Goal: Information Seeking & Learning: Learn about a topic

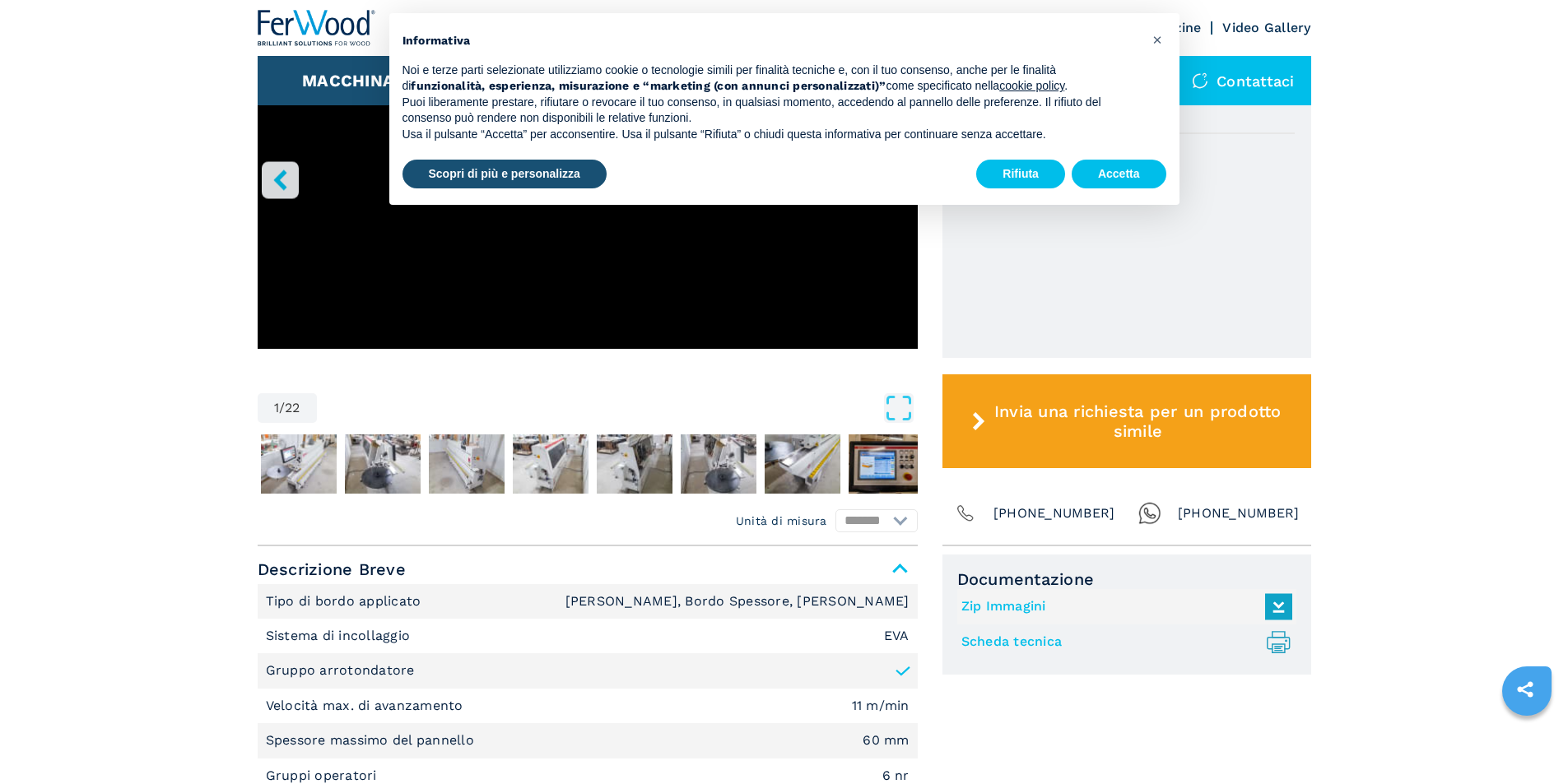
scroll to position [740, 0]
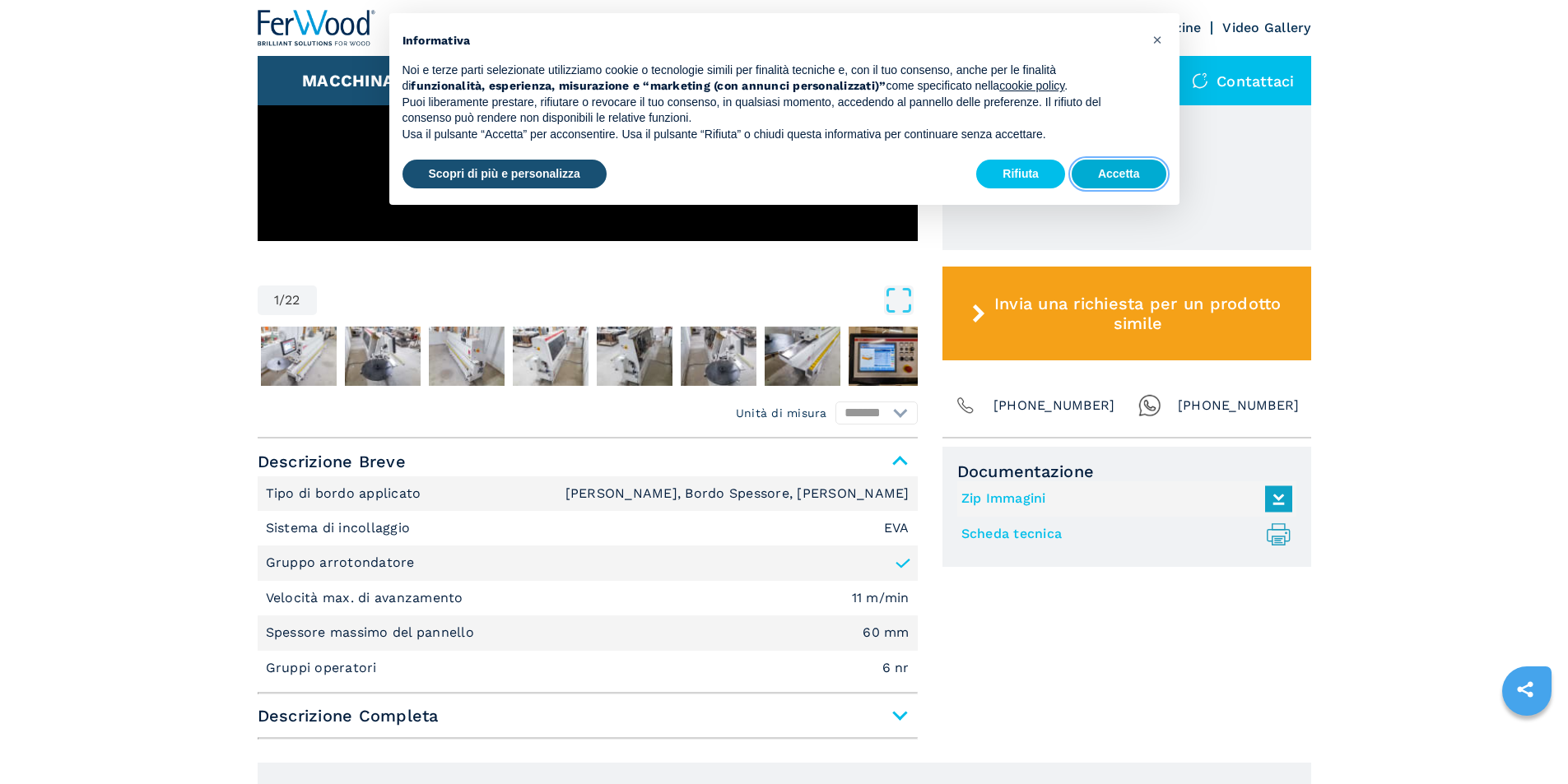
click at [1094, 166] on button "Accetta" at bounding box center [1119, 174] width 94 height 29
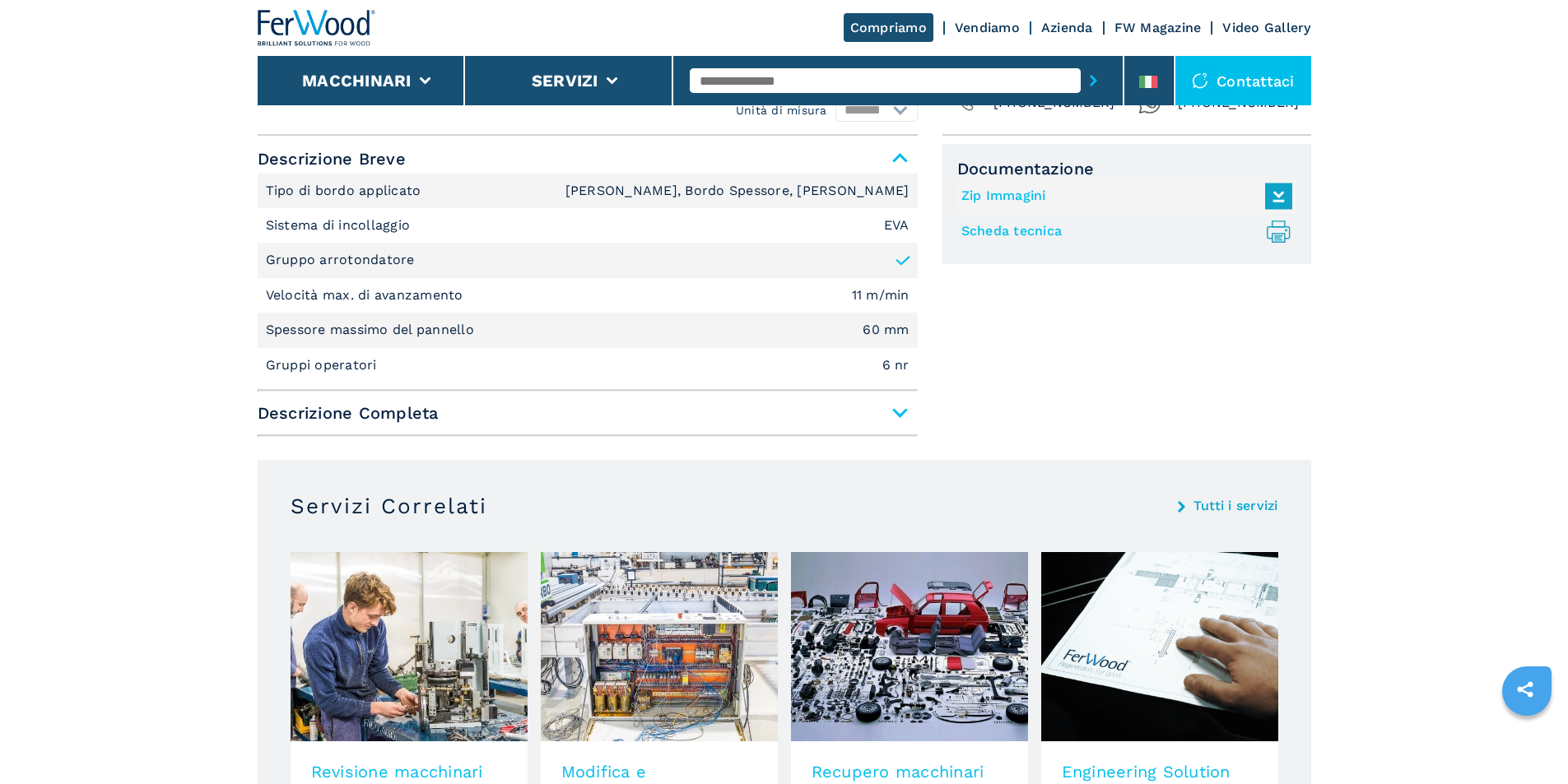
scroll to position [1070, 0]
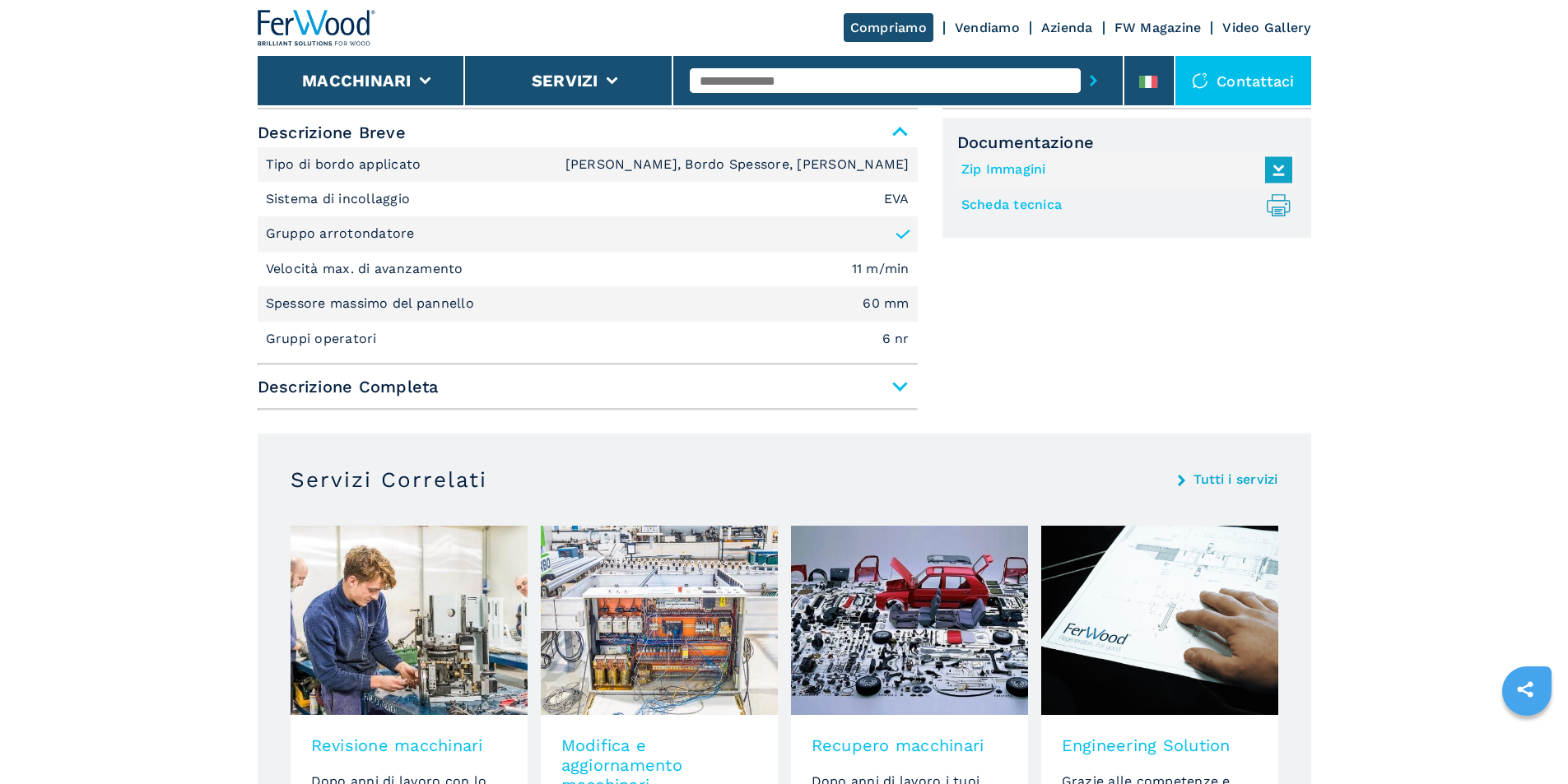
click at [476, 397] on span "Descrizione Completa" at bounding box center [587, 386] width 660 height 29
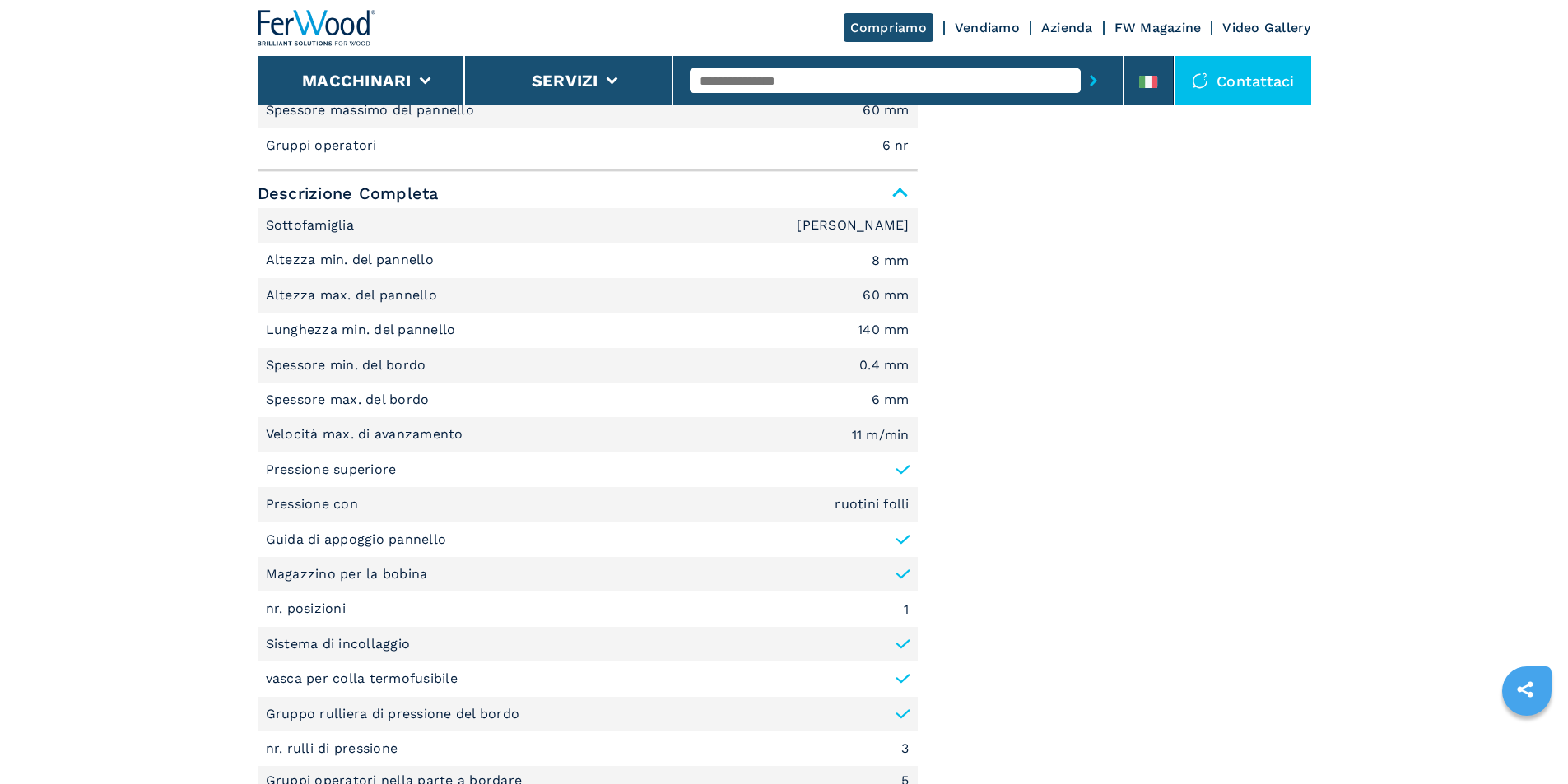
scroll to position [1234, 0]
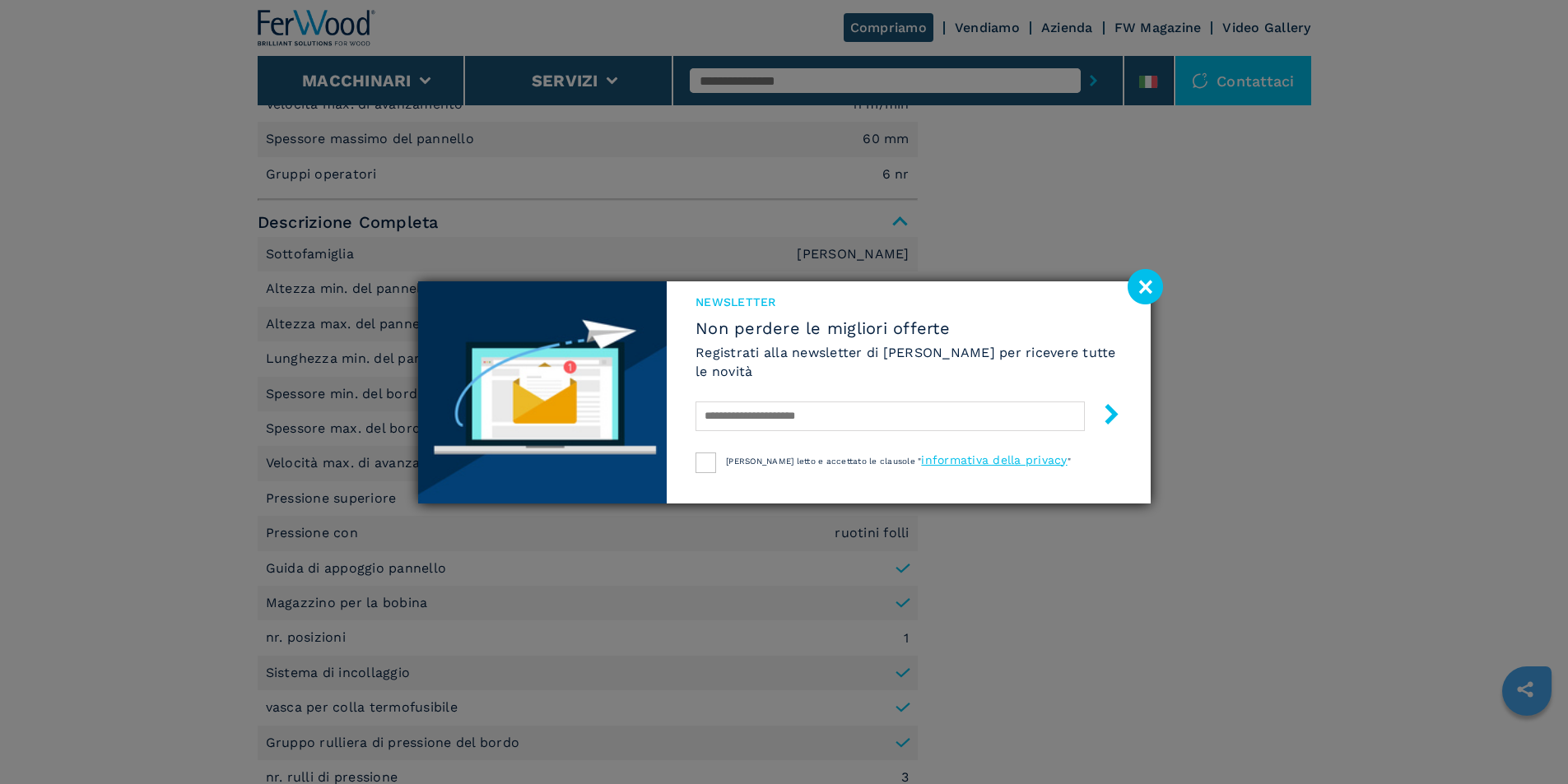
click at [1151, 292] on image at bounding box center [1145, 287] width 36 height 36
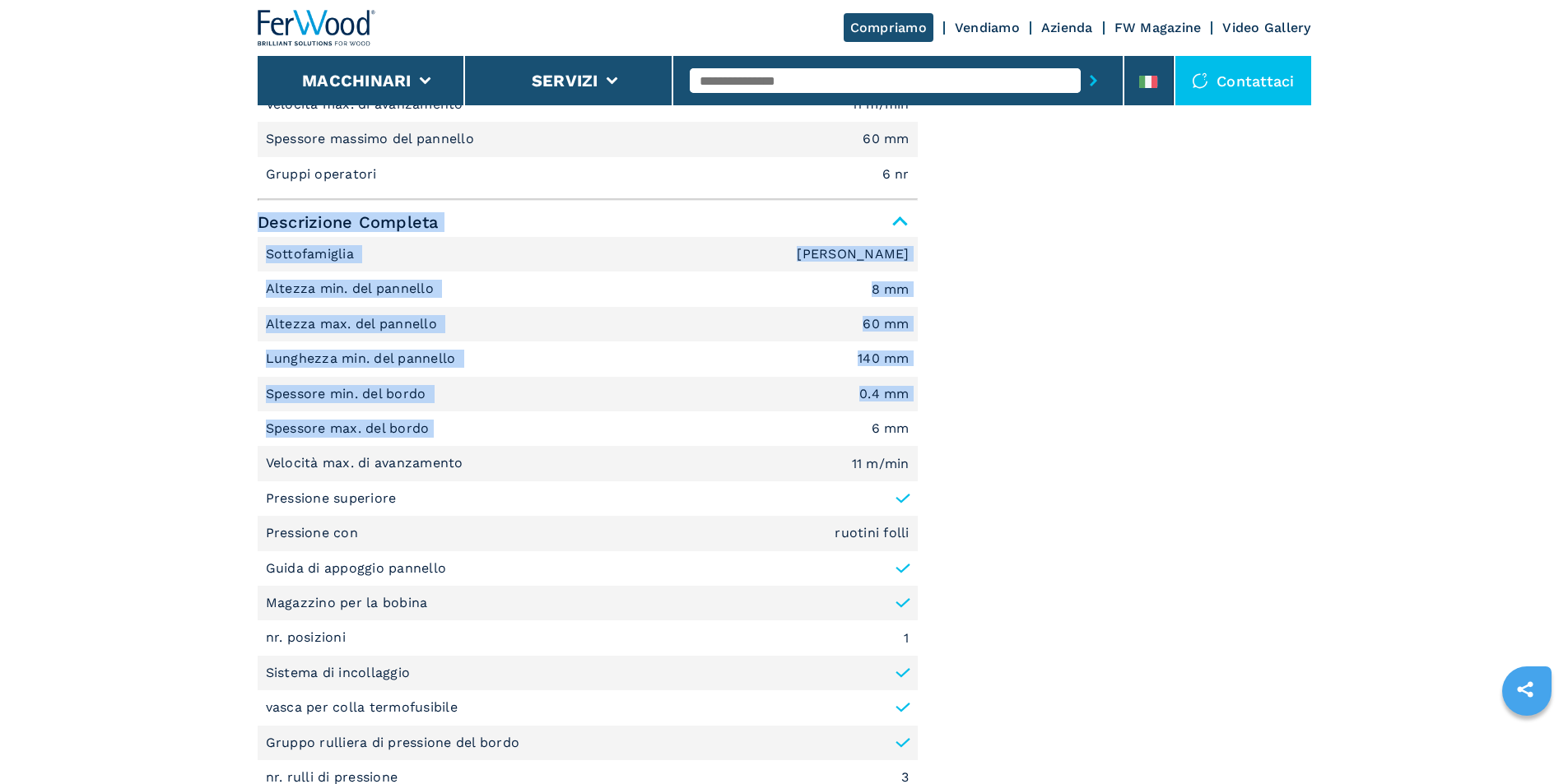
drag, startPoint x: 261, startPoint y: 223, endPoint x: 668, endPoint y: 448, distance: 465.1
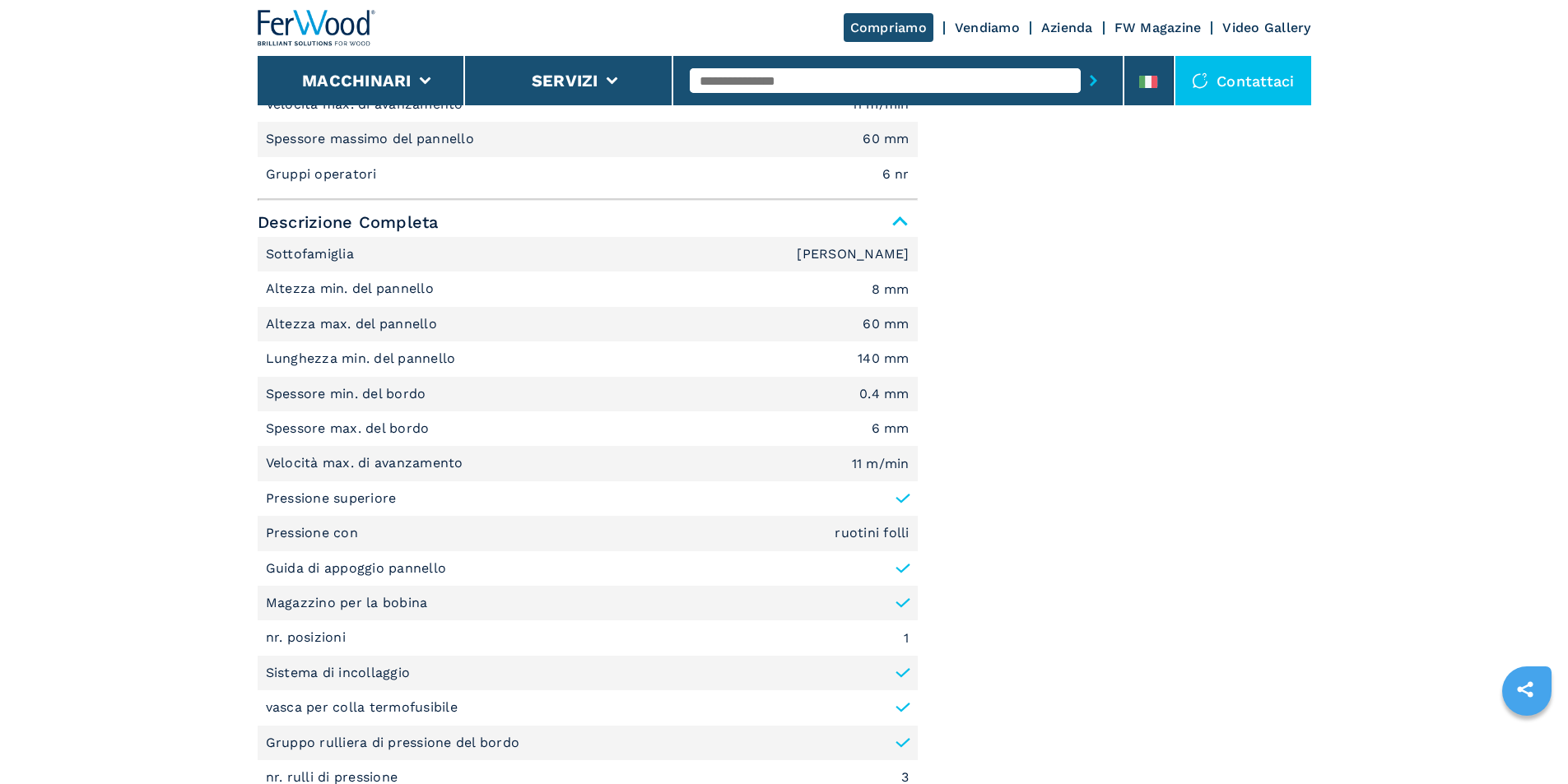
drag, startPoint x: 737, startPoint y: 439, endPoint x: 746, endPoint y: 434, distance: 10.3
click at [746, 436] on li "Spessore max. del bordo 6 mm" at bounding box center [587, 428] width 660 height 35
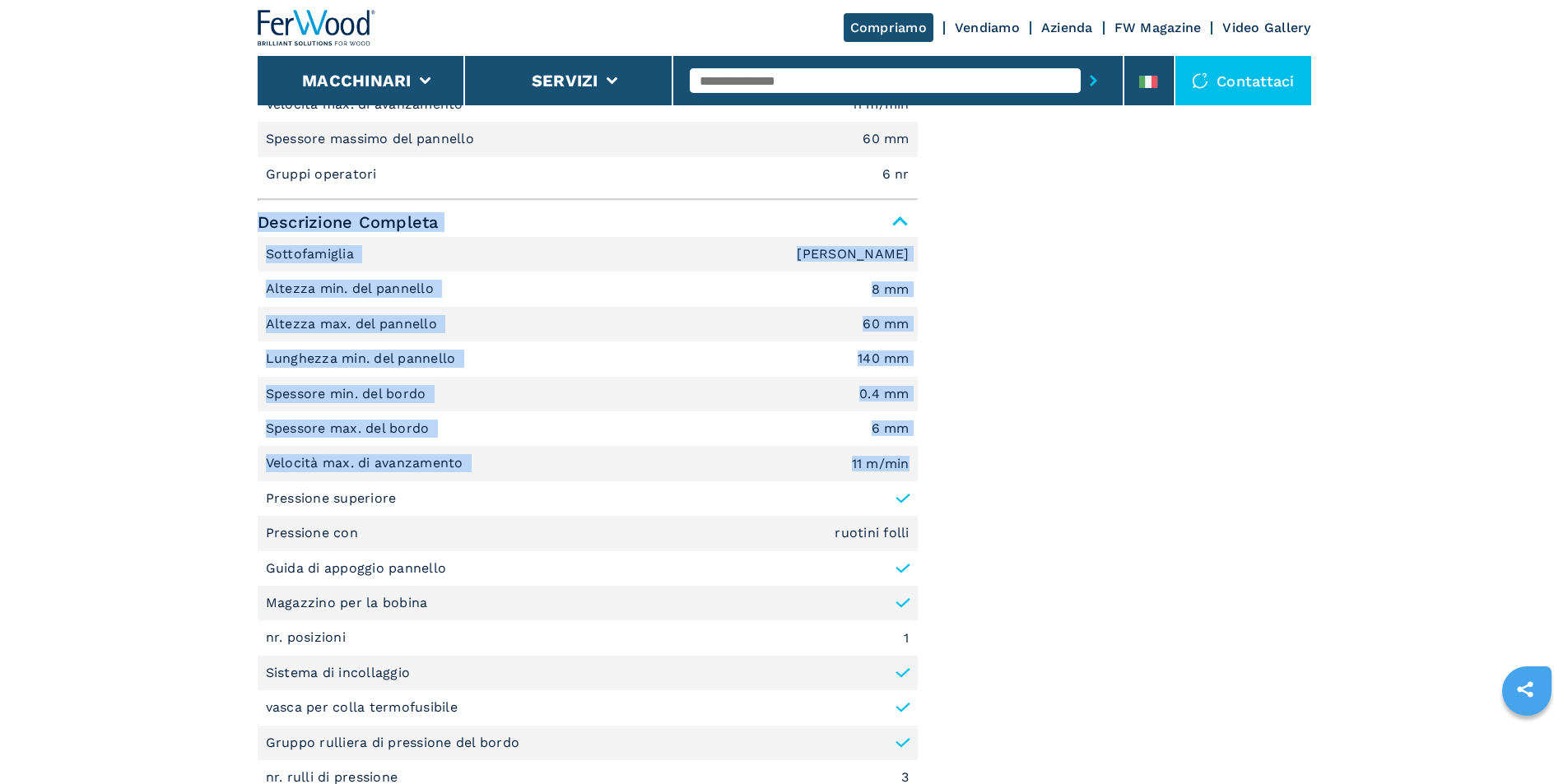
drag, startPoint x: 247, startPoint y: 222, endPoint x: 910, endPoint y: 471, distance: 708.2
click at [910, 471] on main "HOMEPAGE | macchinari | bordatrici | bordatrice singola | olimpic k 400 | 00554…" at bounding box center [784, 731] width 1568 height 3930
copy div "Descrizione Completa Sottofamiglia [PERSON_NAME] Altezza min. del pannello 8 mm…"
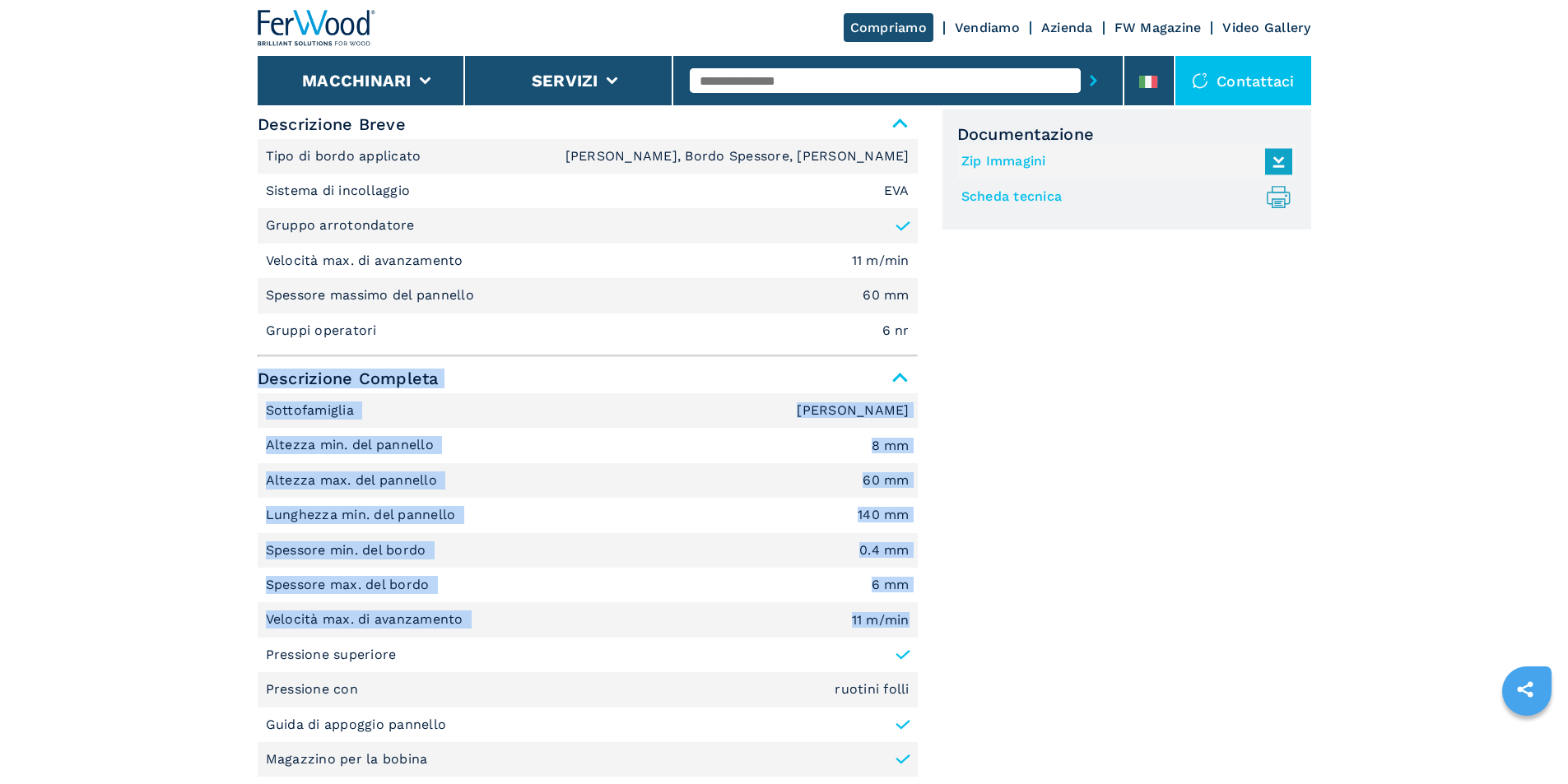
scroll to position [740, 0]
